Goal: Task Accomplishment & Management: Complete application form

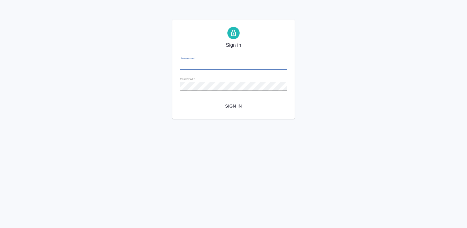
type input "[EMAIL_ADDRESS][DOMAIN_NAME]"
click at [177, 84] on div "Sign in Username   * [EMAIL_ADDRESS][DOMAIN_NAME] Password   * urlPath   * /Wor…" at bounding box center [234, 69] width 122 height 99
click at [334, 119] on html "Sign in Username   * [EMAIL_ADDRESS][DOMAIN_NAME] Password   * urlPath   * /Wor…" at bounding box center [233, 59] width 467 height 119
click at [237, 107] on span "Sign in" at bounding box center [234, 106] width 98 height 8
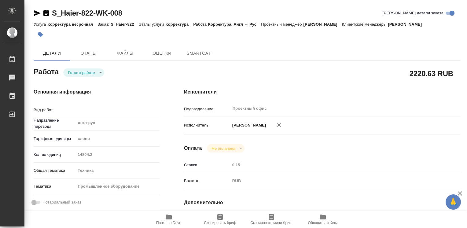
type textarea "x"
type textarea "Корректура"
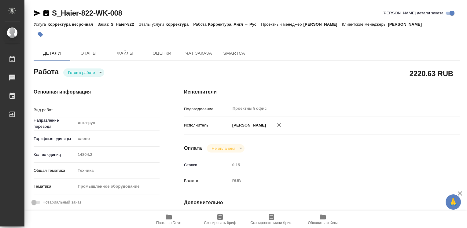
type textarea "x"
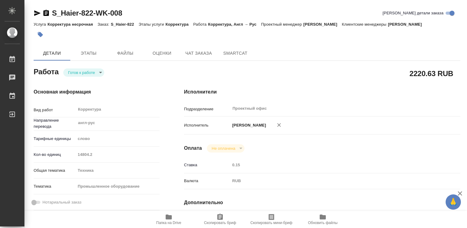
type textarea "x"
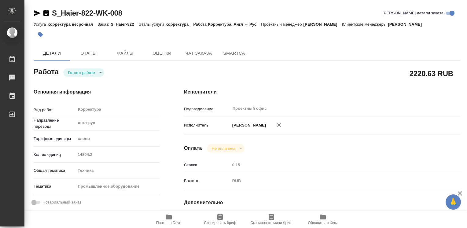
type textarea "x"
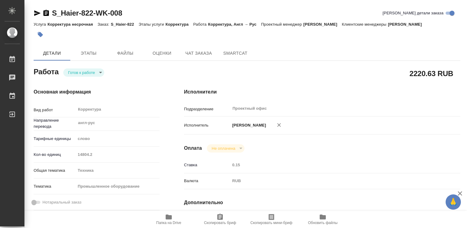
type textarea "x"
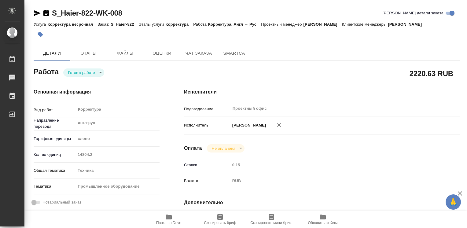
type textarea "x"
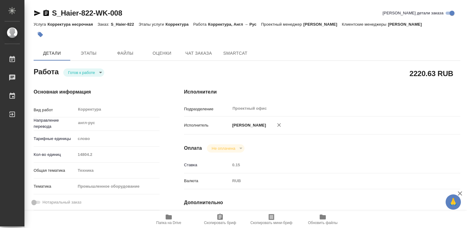
type textarea "x"
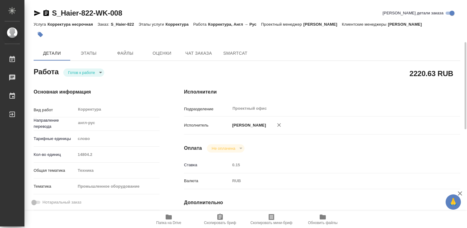
scroll to position [31, 0]
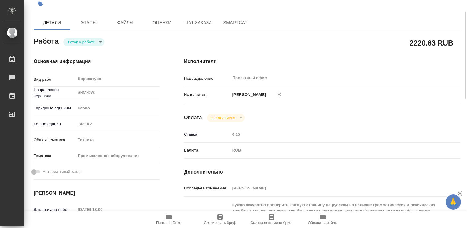
type textarea "x"
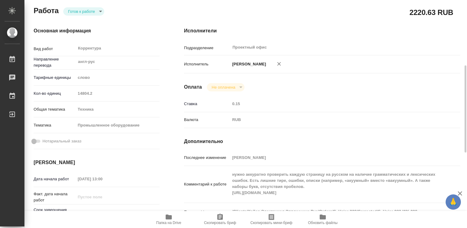
scroll to position [92, 0]
